Goal: Task Accomplishment & Management: Complete application form

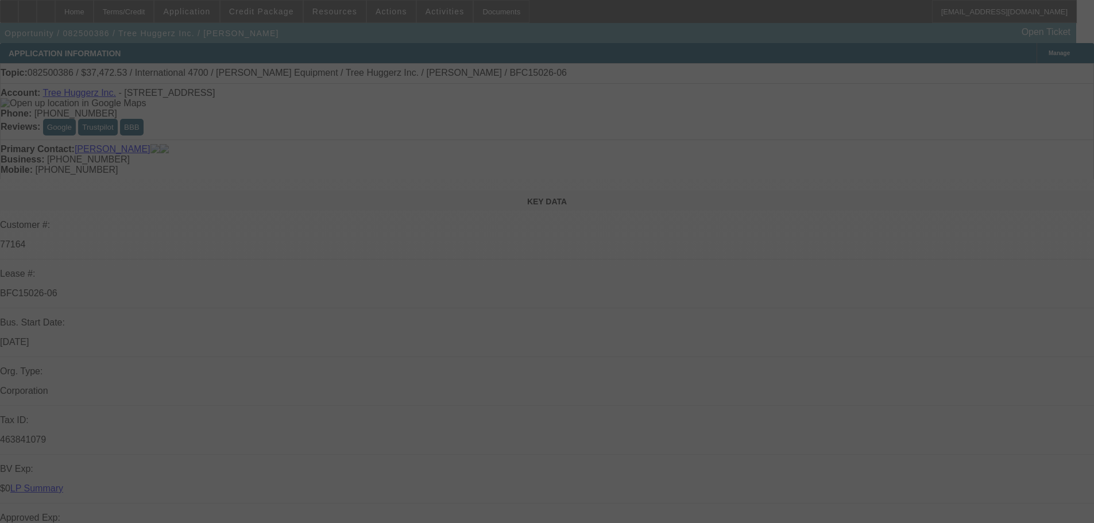
select select "0"
select select "6"
select select "0"
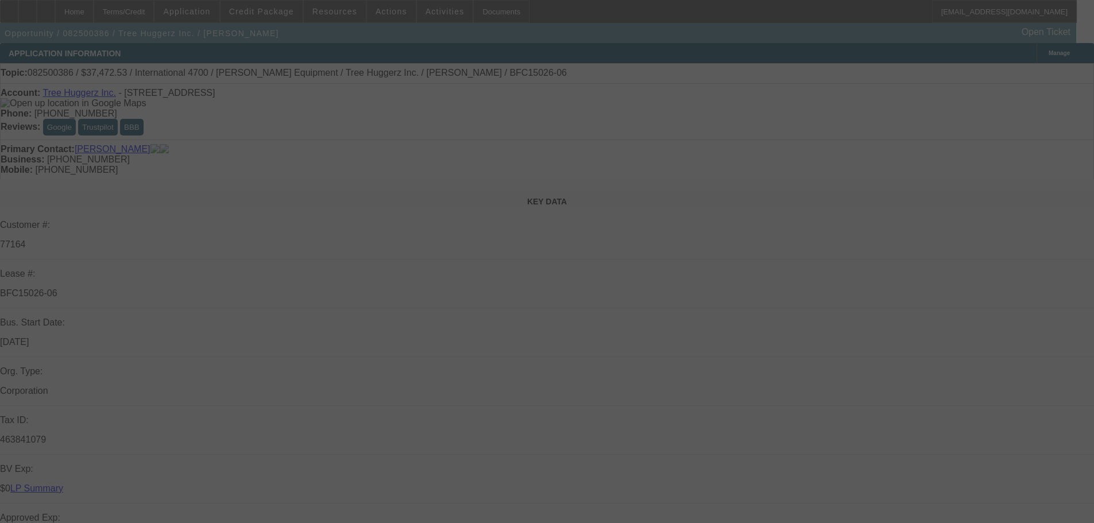
select select "0"
select select "6"
select select "0"
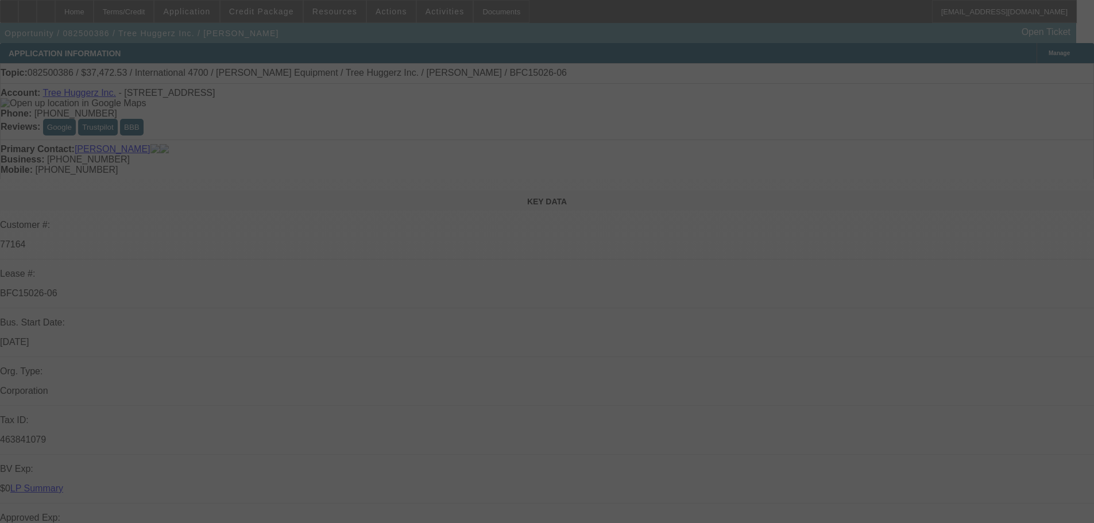
select select "0"
select select "6"
select select "0"
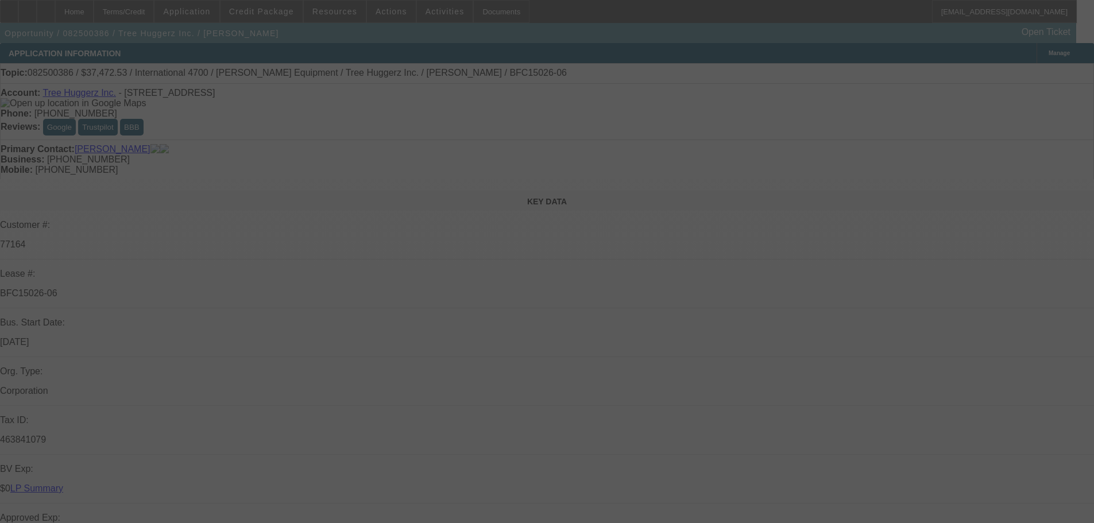
select select "6"
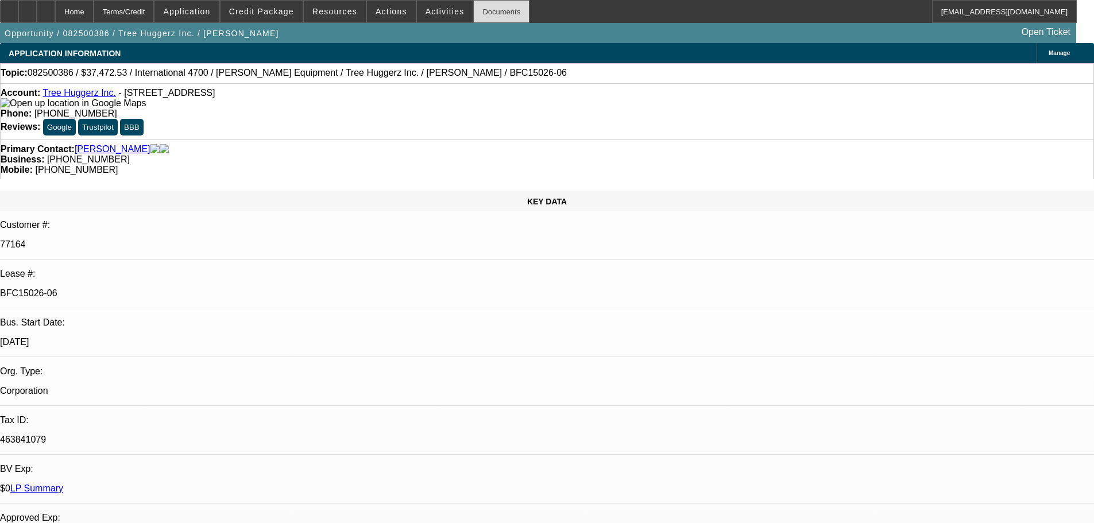
click at [488, 16] on div "Documents" at bounding box center [501, 11] width 56 height 23
